Goal: Task Accomplishment & Management: Complete application form

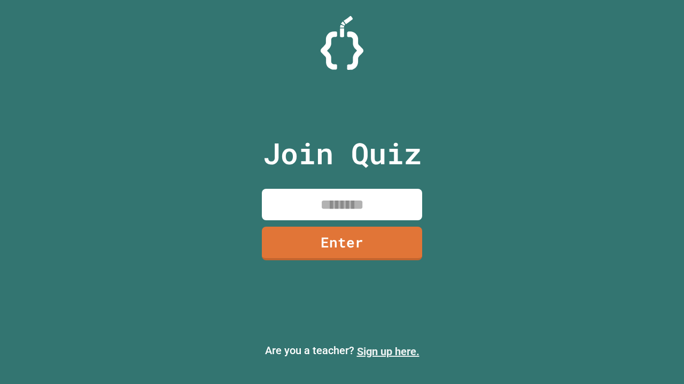
click at [383, 352] on link "Sign up here." at bounding box center [388, 351] width 62 height 13
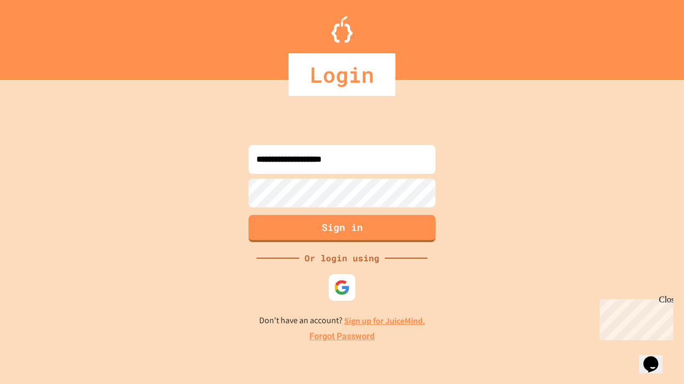
type input "**********"
